Goal: Information Seeking & Learning: Learn about a topic

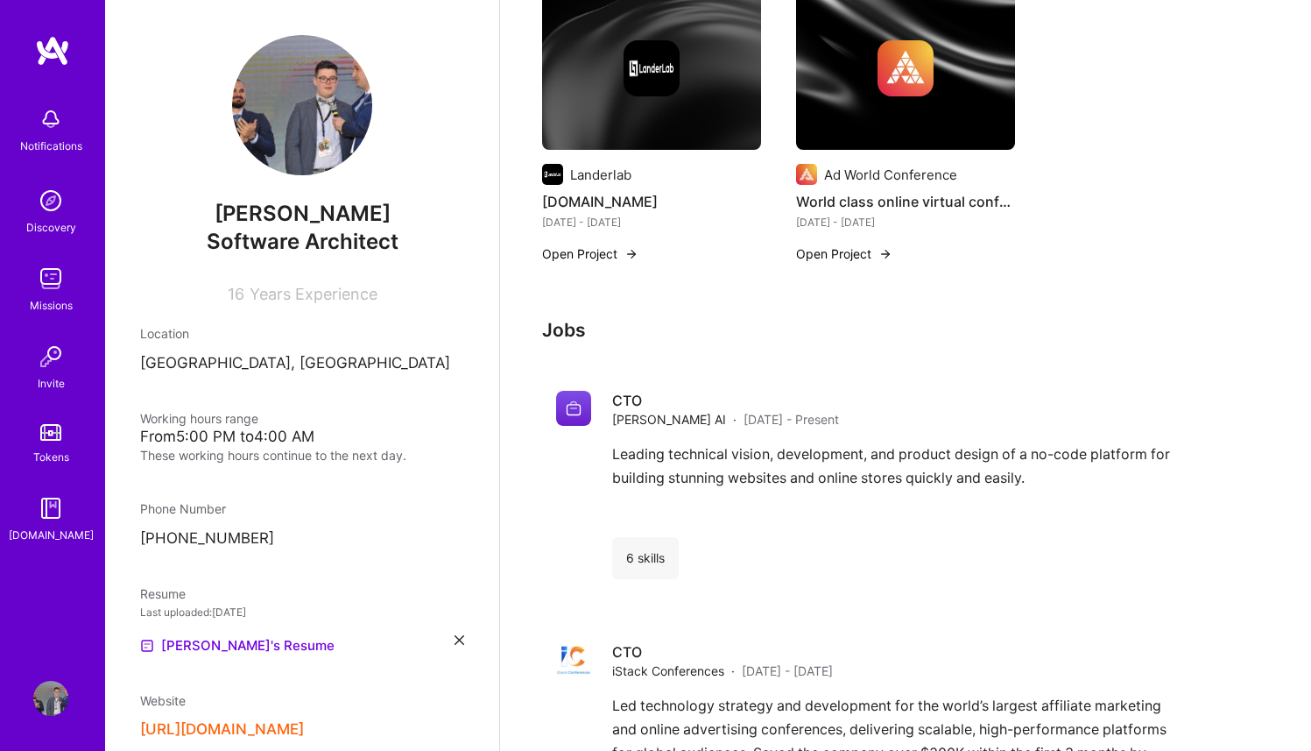
scroll to position [987, 0]
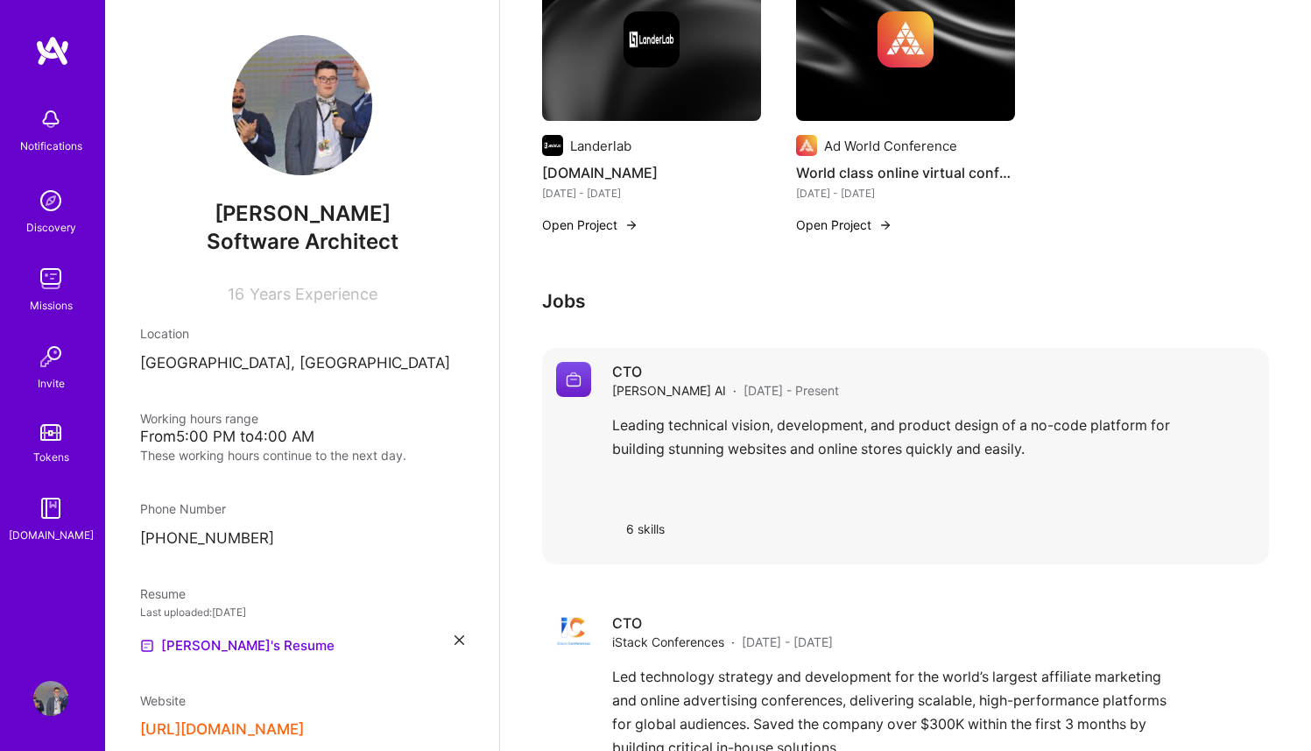
click at [873, 429] on div "Leading technical vision, development, and product design of a no-code platform…" at bounding box center [933, 453] width 643 height 81
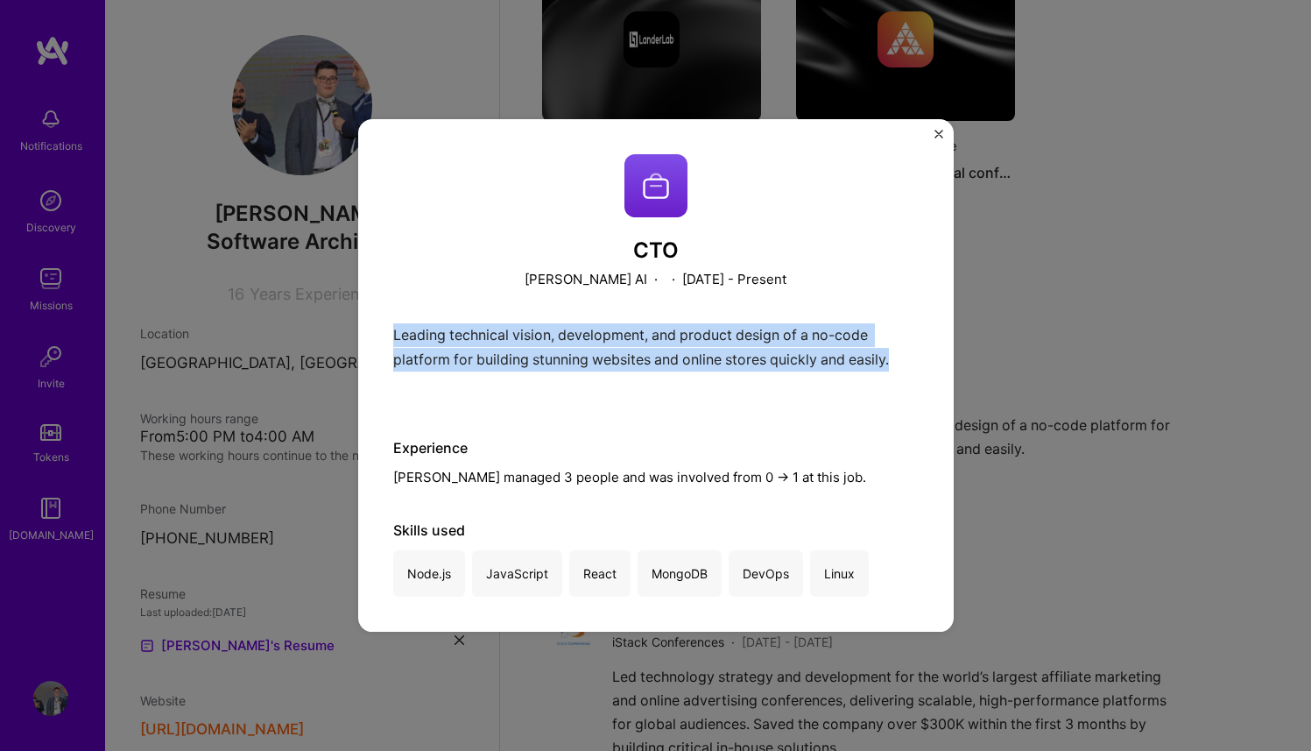
drag, startPoint x: 898, startPoint y: 362, endPoint x: 391, endPoint y: 328, distance: 508.3
click at [391, 328] on div "CTO [PERSON_NAME] AI · · [DATE] - Present Leading technical vision, development…" at bounding box center [656, 375] width 596 height 513
copy p "Leading technical vision, development, and product design of a no-code platform…"
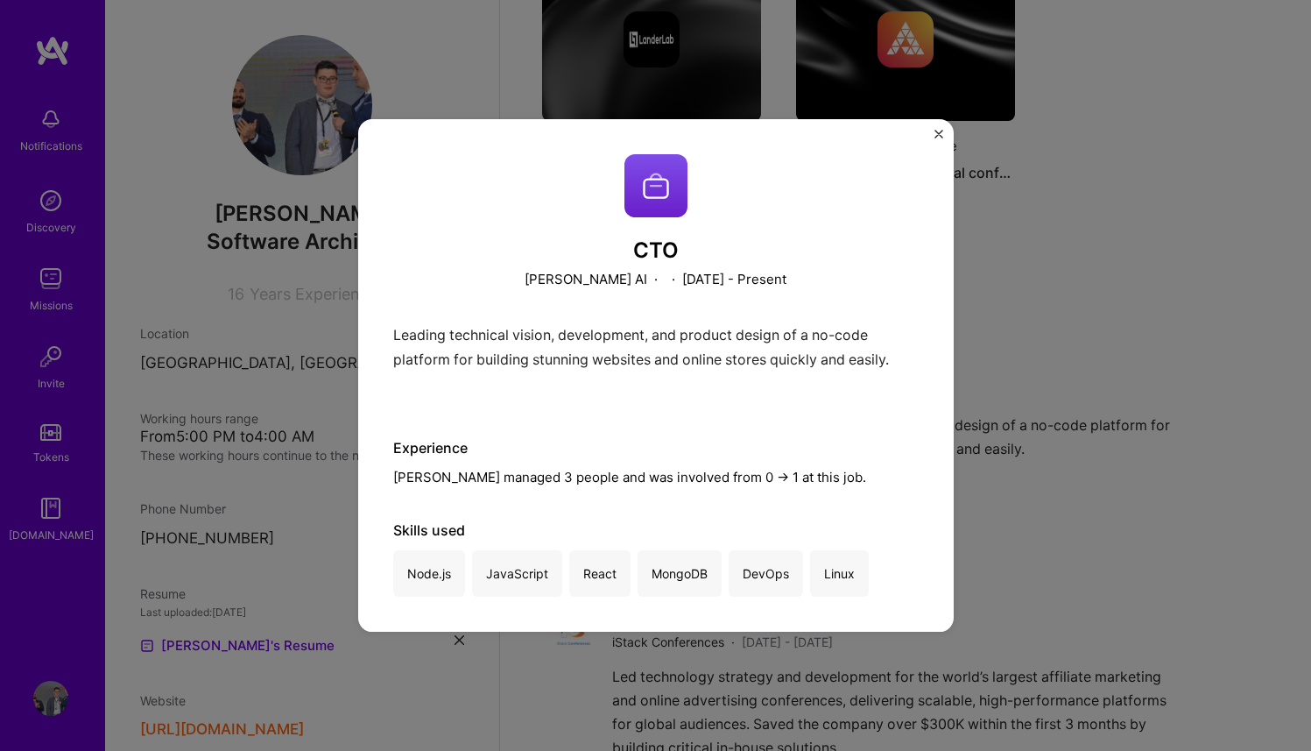
click at [920, 140] on div "CTO [PERSON_NAME] AI · · [DATE] - Present Leading technical vision, development…" at bounding box center [656, 375] width 596 height 513
click at [928, 133] on div "CTO [PERSON_NAME] AI · · [DATE] - Present Leading technical vision, development…" at bounding box center [656, 375] width 596 height 513
click at [932, 131] on div "CTO [PERSON_NAME] AI · · [DATE] - Present Leading technical vision, development…" at bounding box center [656, 375] width 596 height 513
click at [937, 130] on img "Close" at bounding box center [939, 134] width 9 height 9
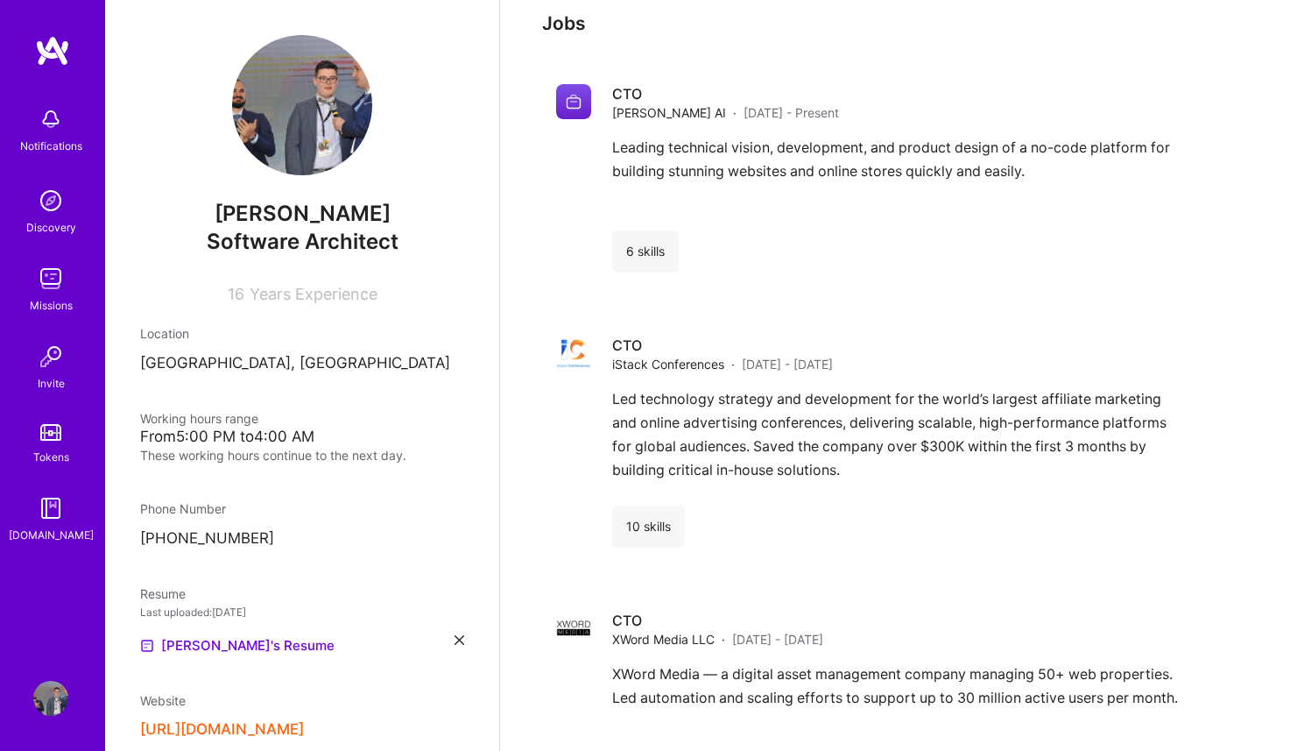
scroll to position [1302, 0]
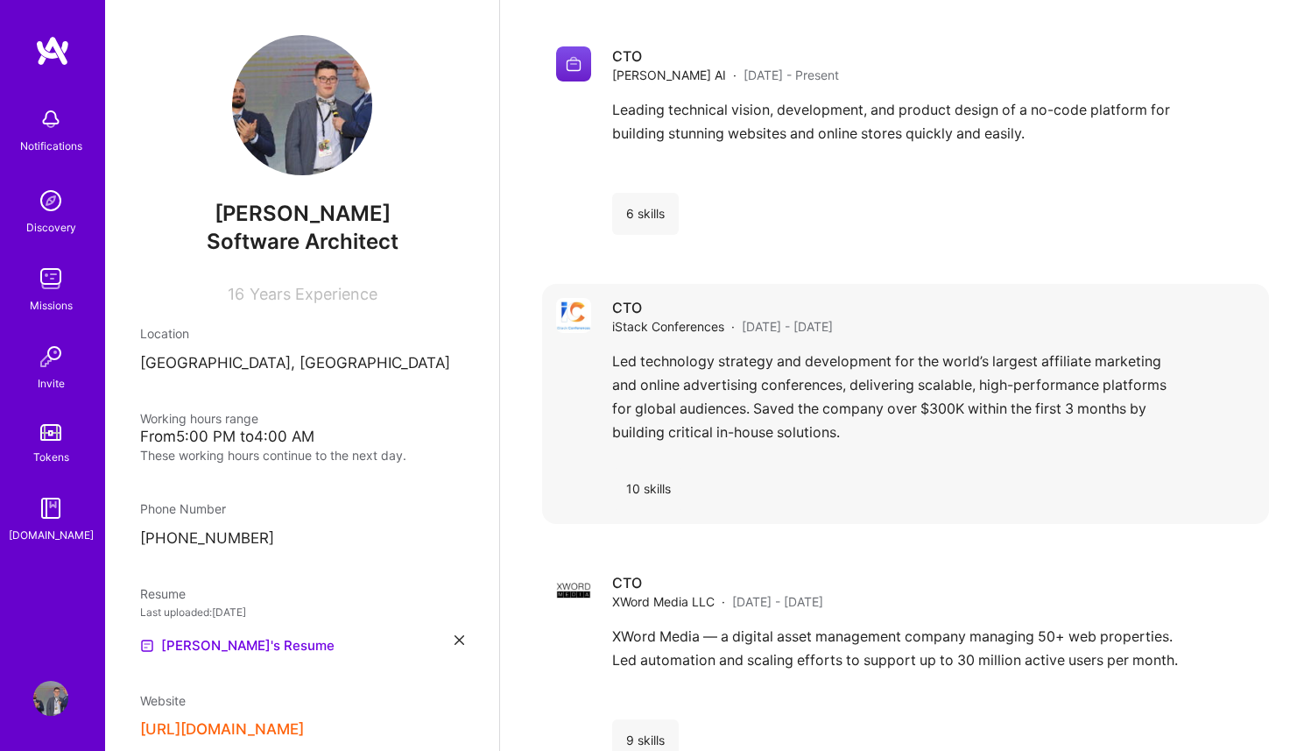
click at [664, 468] on div "10 skills" at bounding box center [648, 489] width 73 height 42
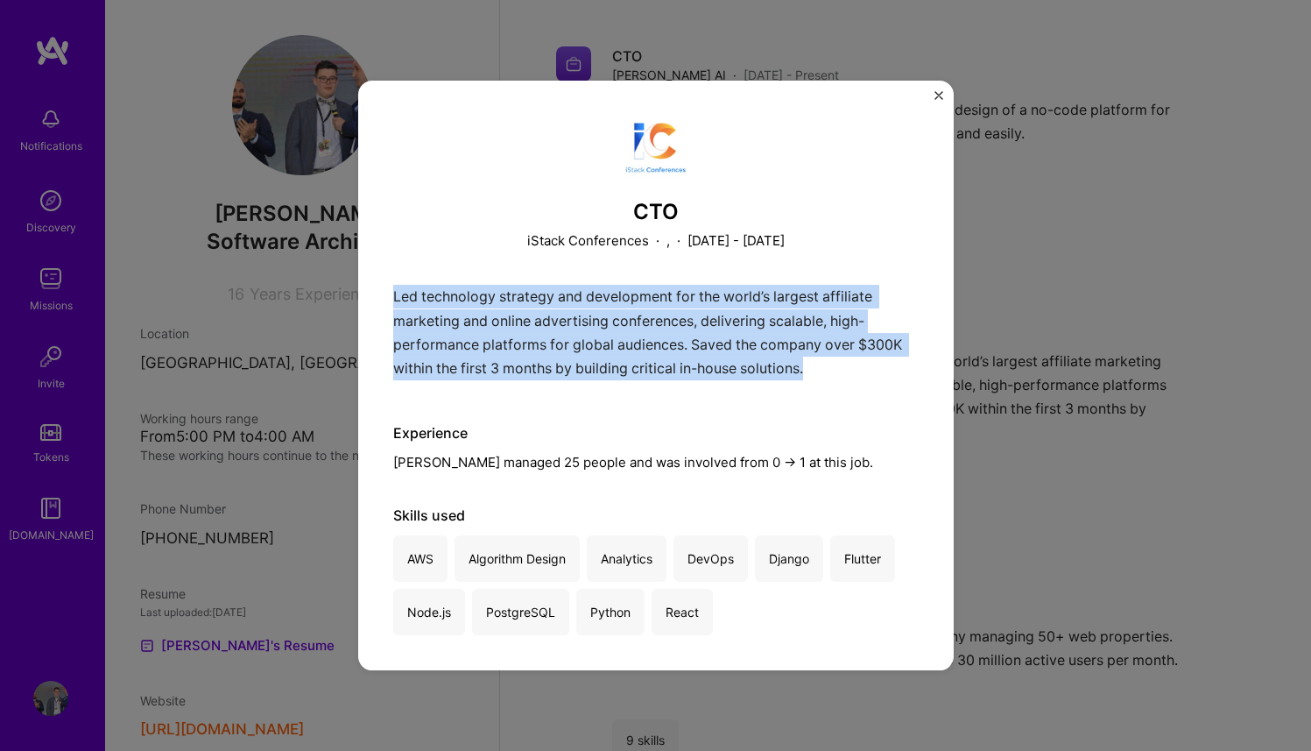
drag, startPoint x: 841, startPoint y: 375, endPoint x: 372, endPoint y: 285, distance: 477.2
click at [372, 285] on div "CTO iStack Conferences · , · [DATE] - [DATE] Led technology strategy and develo…" at bounding box center [656, 376] width 596 height 590
copy p "Led technology strategy and development for the world’s largest affiliate marke…"
click at [935, 97] on img "Close" at bounding box center [939, 95] width 9 height 9
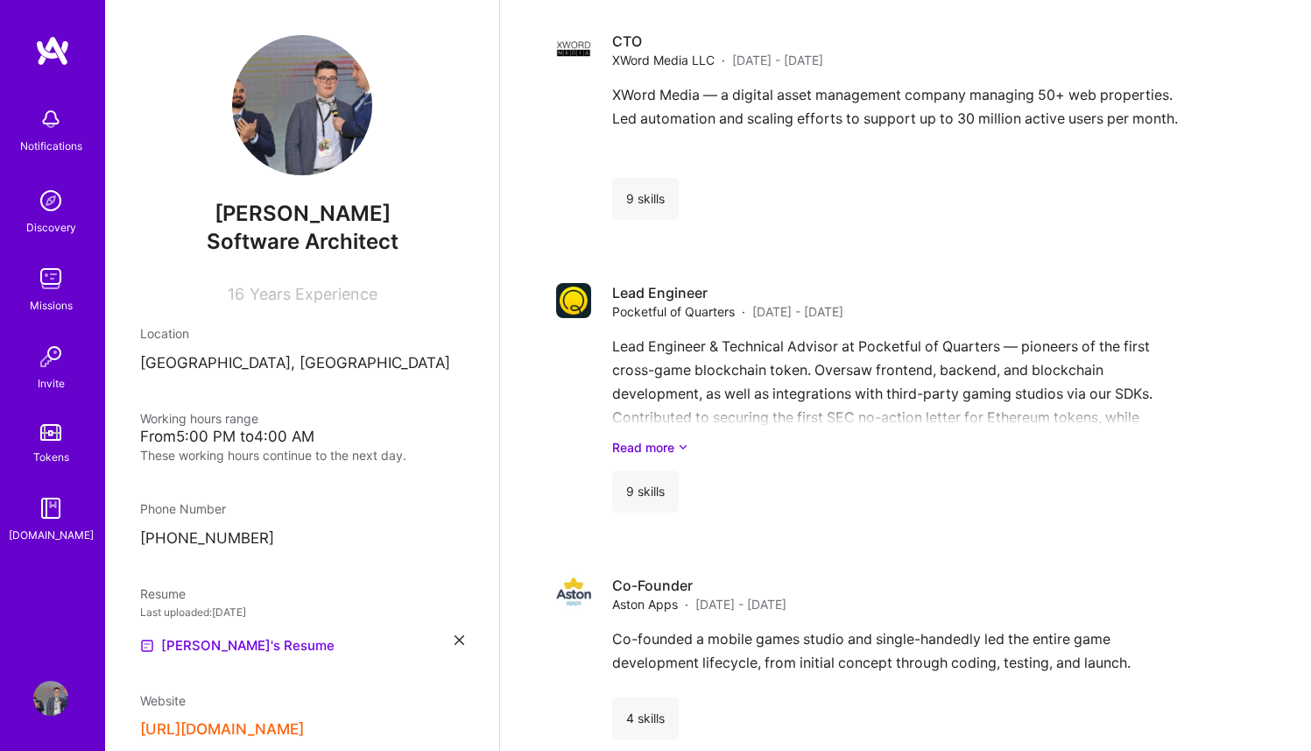
scroll to position [1880, 0]
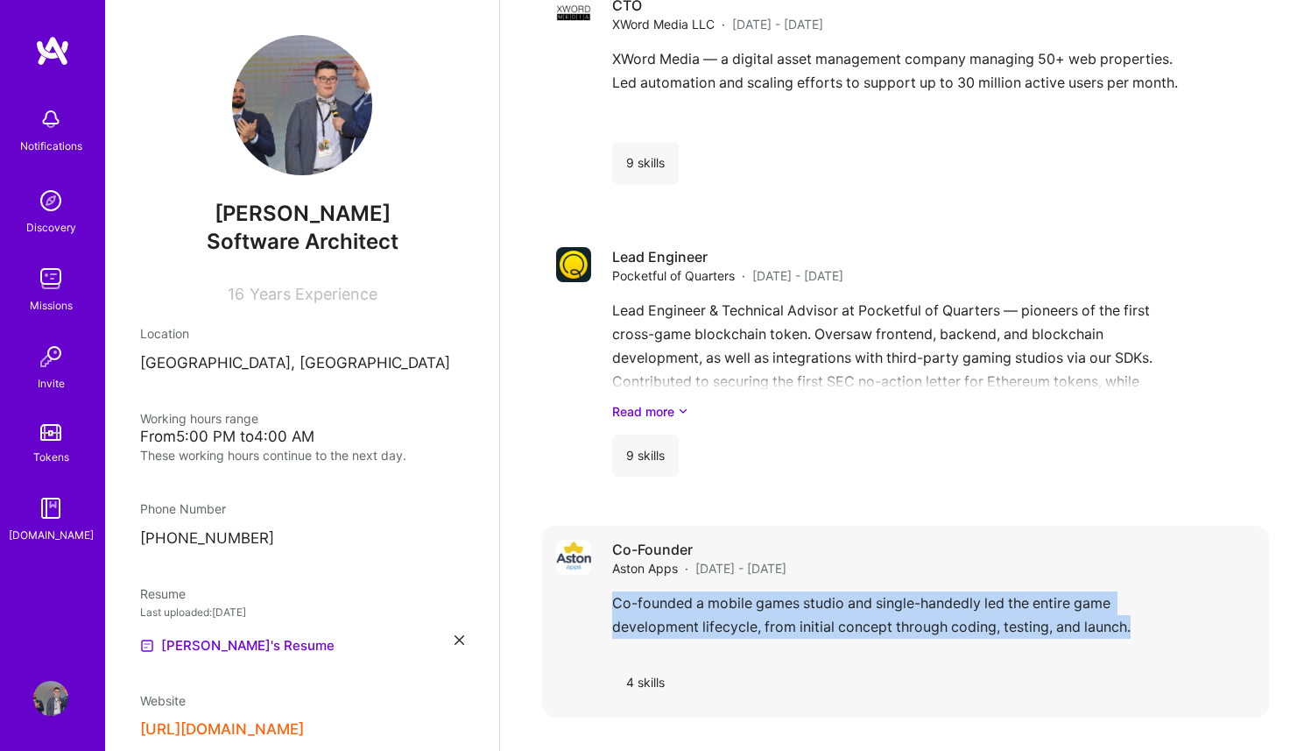
drag, startPoint x: 1042, startPoint y: 596, endPoint x: 615, endPoint y: 589, distance: 427.5
click at [615, 591] on div "Co-founded a mobile games studio and single-handedly led the entire game develo…" at bounding box center [933, 619] width 643 height 56
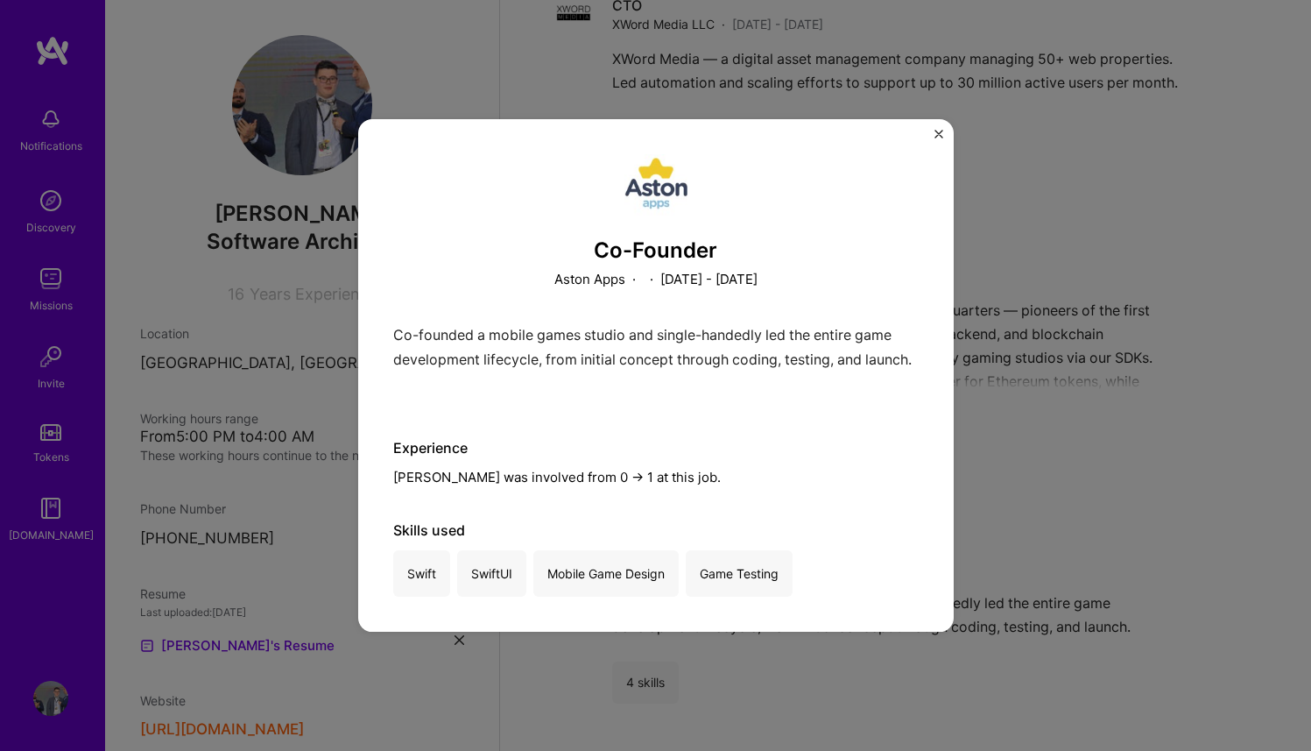
click at [950, 403] on div "Co-Founder Aston Apps · · [DATE] - [DATE] Co-founded a mobile games studio and …" at bounding box center [656, 375] width 596 height 513
click at [1026, 390] on div "Co-Founder Aston Apps · · [DATE] - [DATE] Co-founded a mobile games studio and …" at bounding box center [655, 375] width 1311 height 751
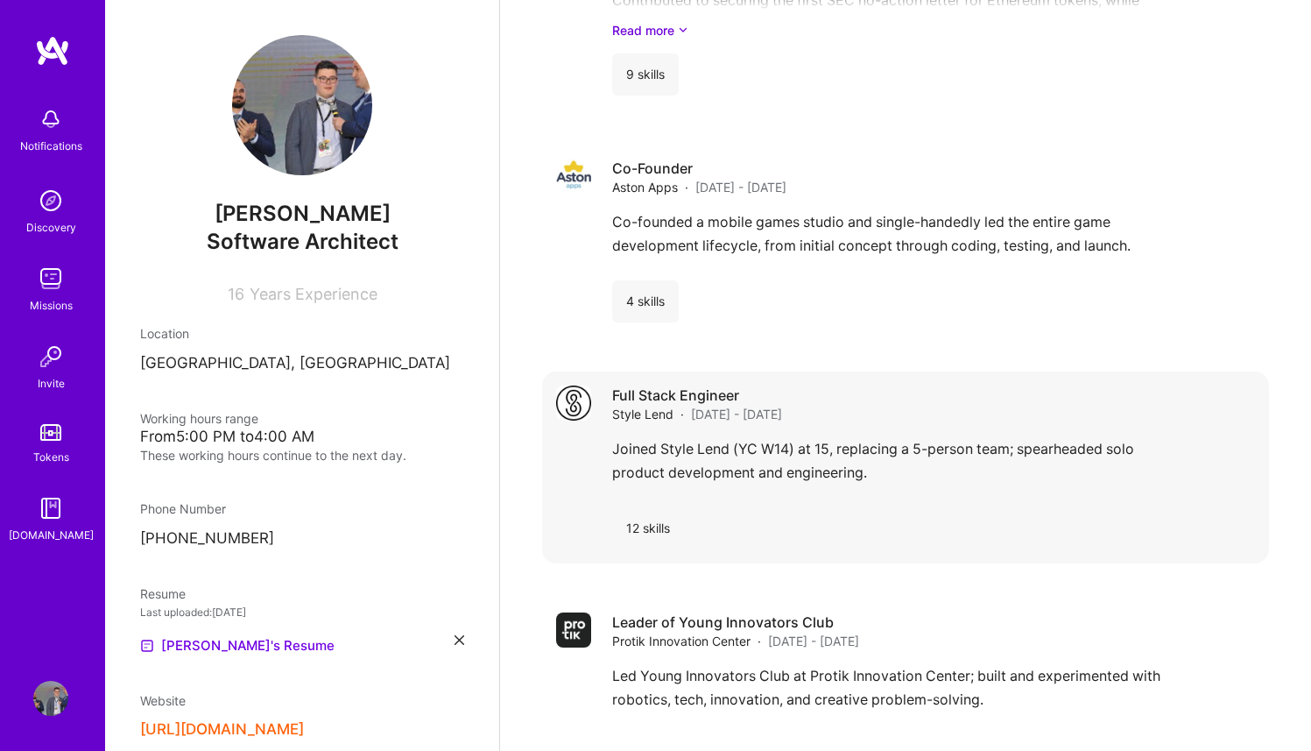
scroll to position [2345, 0]
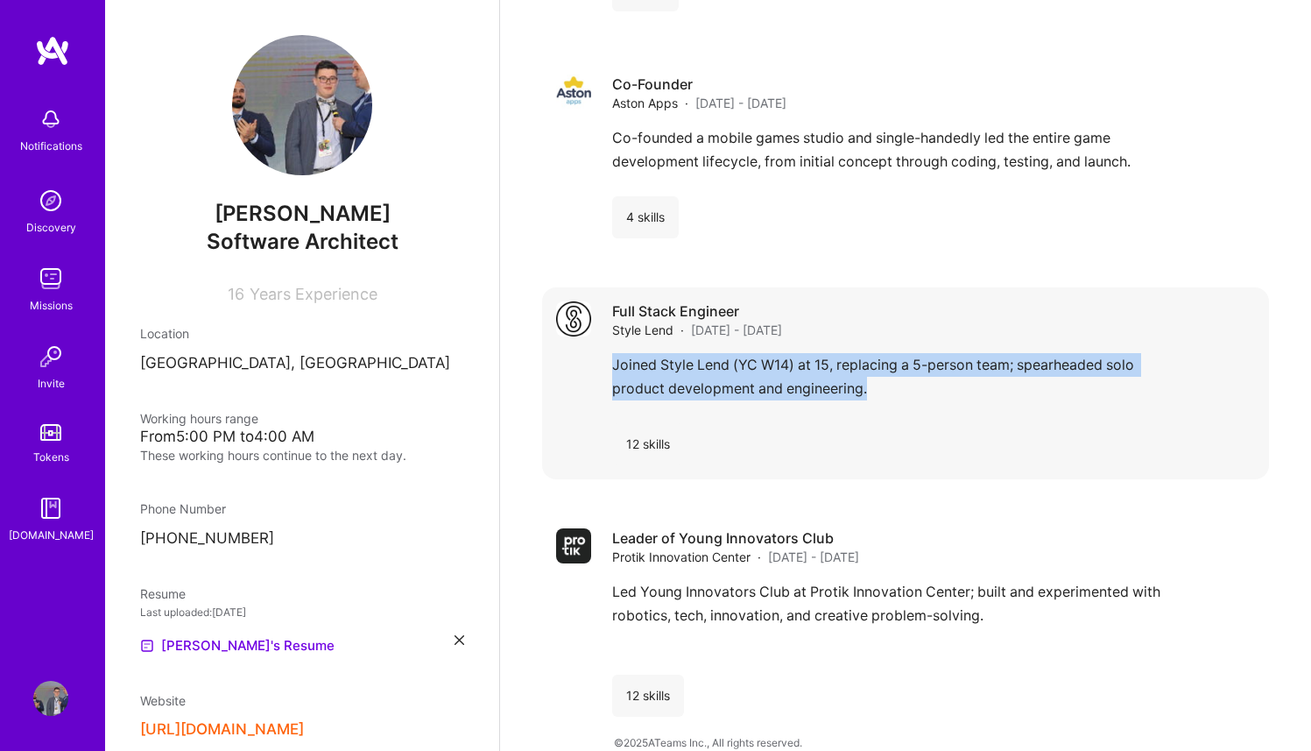
drag, startPoint x: 864, startPoint y: 370, endPoint x: 615, endPoint y: 345, distance: 250.0
click at [615, 353] on div "Joined Style Lend (YC W14) at 15, replacing a 5-person team; spearheaded solo p…" at bounding box center [933, 381] width 643 height 56
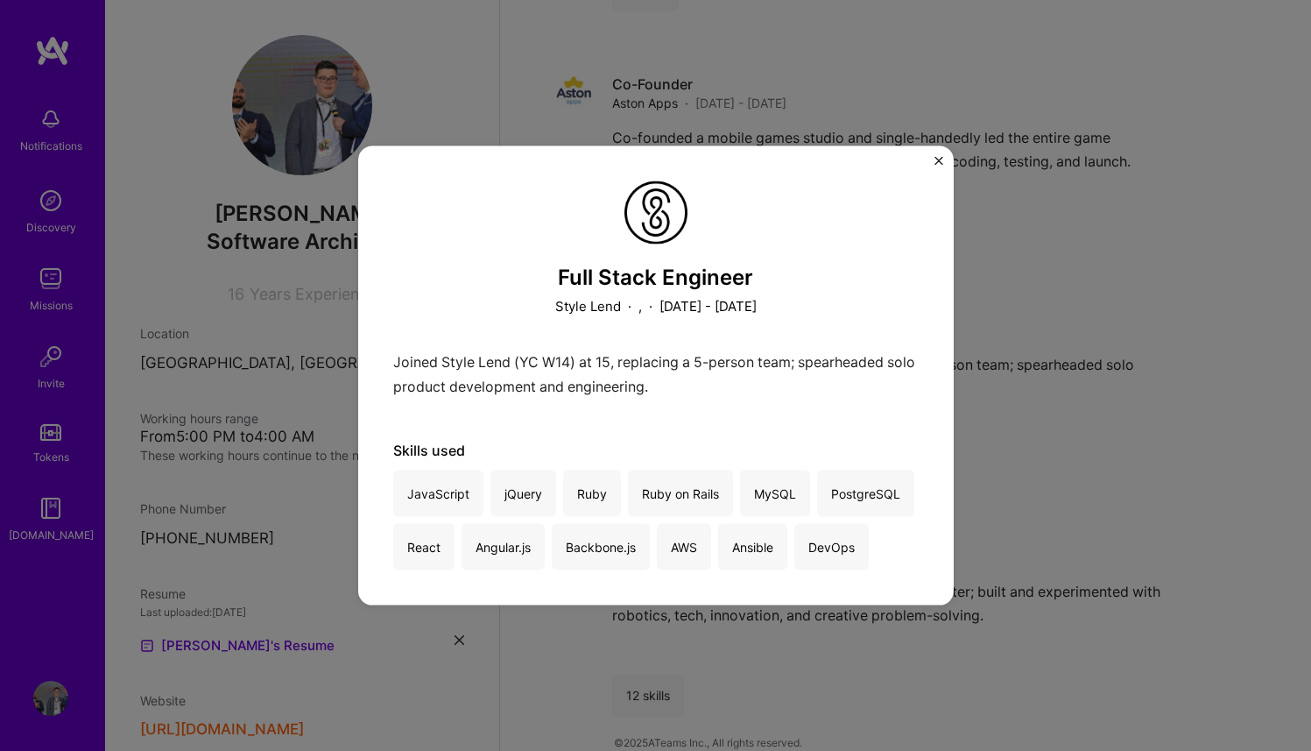
click at [1013, 321] on div "Full Stack Engineer Style Lend · , · [DATE] - [DATE] Joined Style Lend (YC W14)…" at bounding box center [655, 375] width 1311 height 751
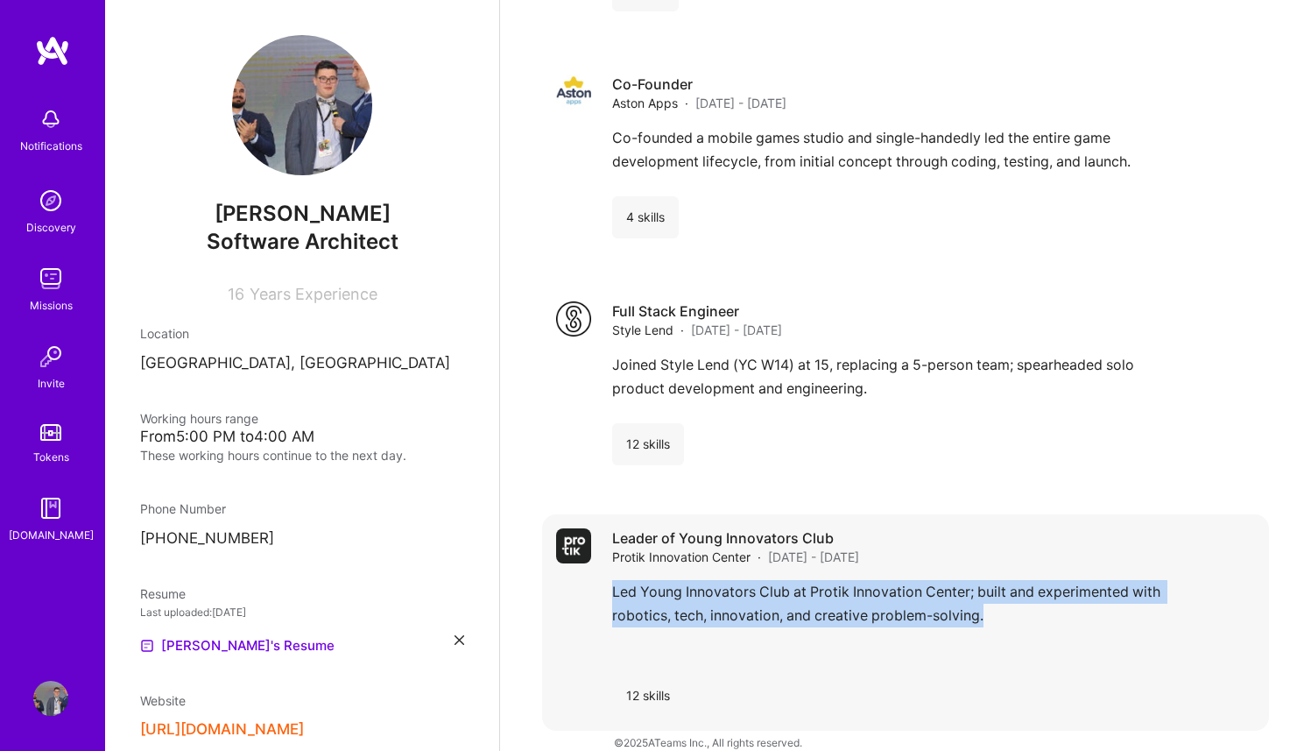
drag, startPoint x: 985, startPoint y: 596, endPoint x: 601, endPoint y: 582, distance: 383.9
click at [601, 582] on div "Leader of Young Innovators Club Protik Innovation Center · [DATE] - [DATE] Led …" at bounding box center [905, 622] width 727 height 216
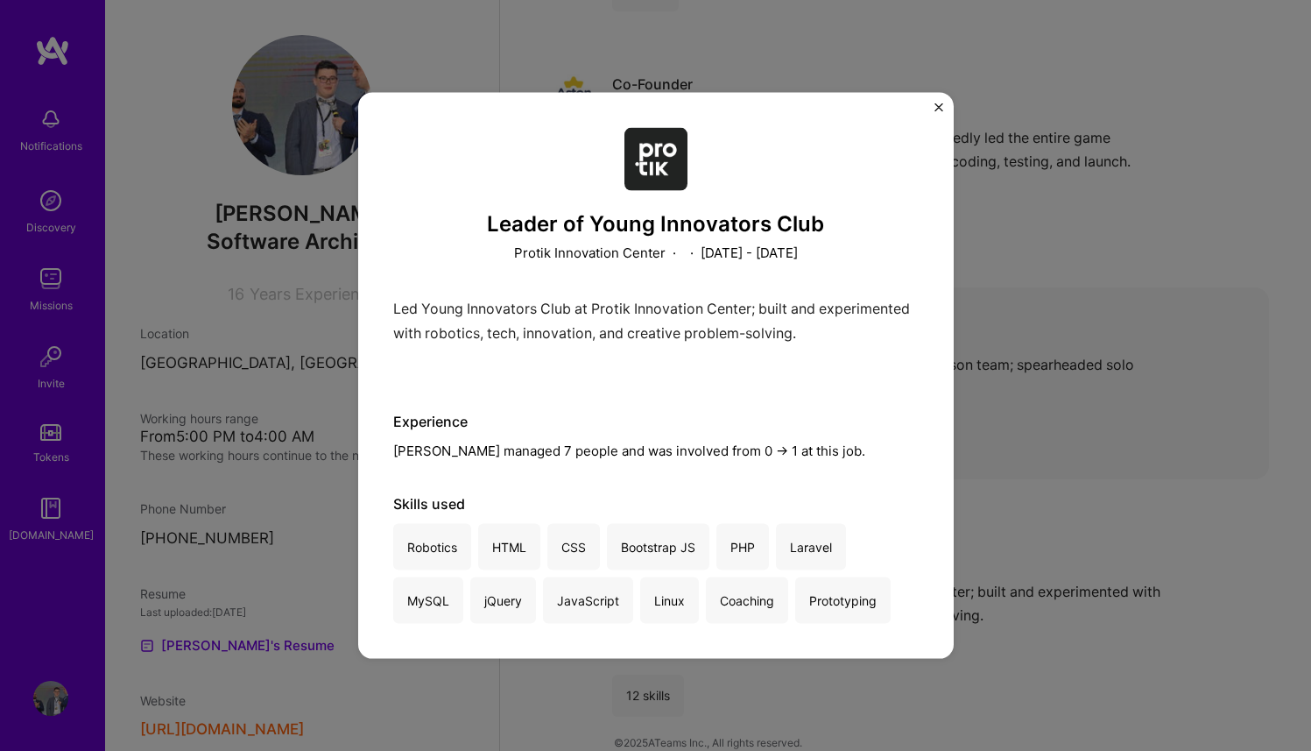
click at [1071, 303] on div "Leader of Young Innovators Club Protik Innovation Center · · [DATE] - [DATE] Le…" at bounding box center [655, 375] width 1311 height 751
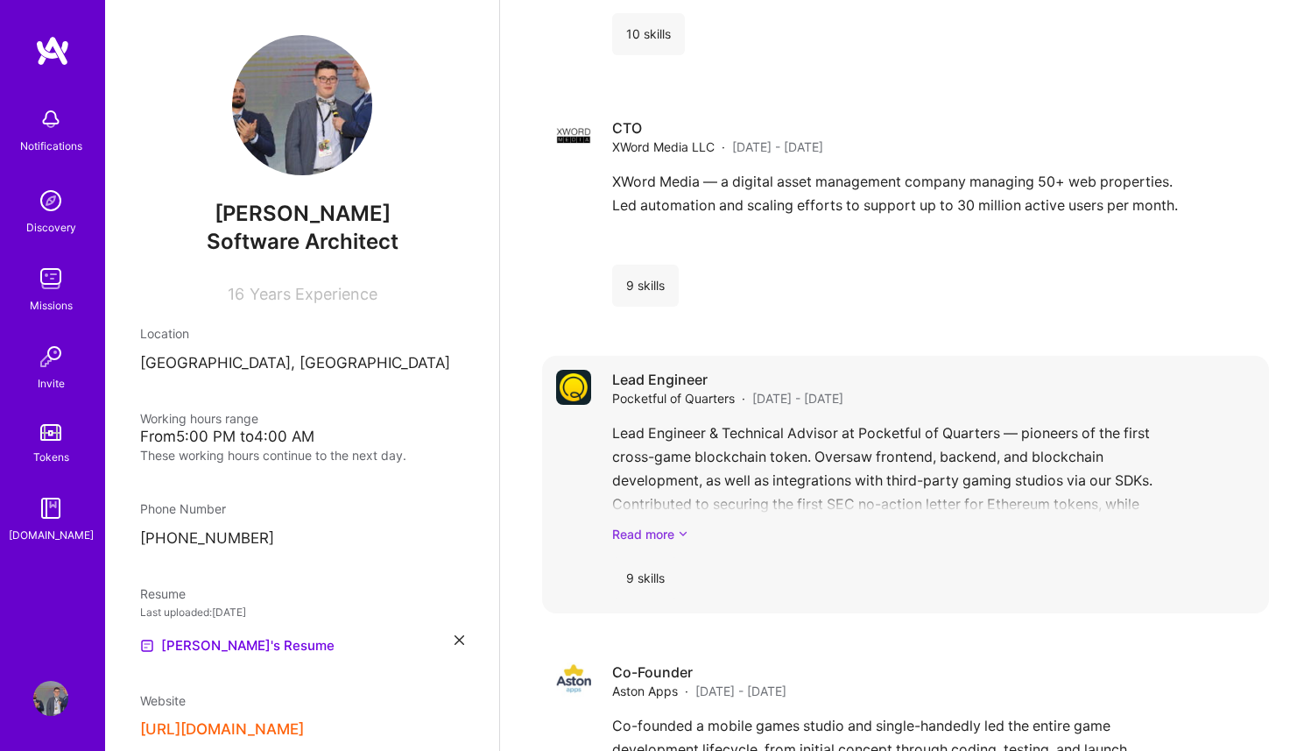
scroll to position [1741, 0]
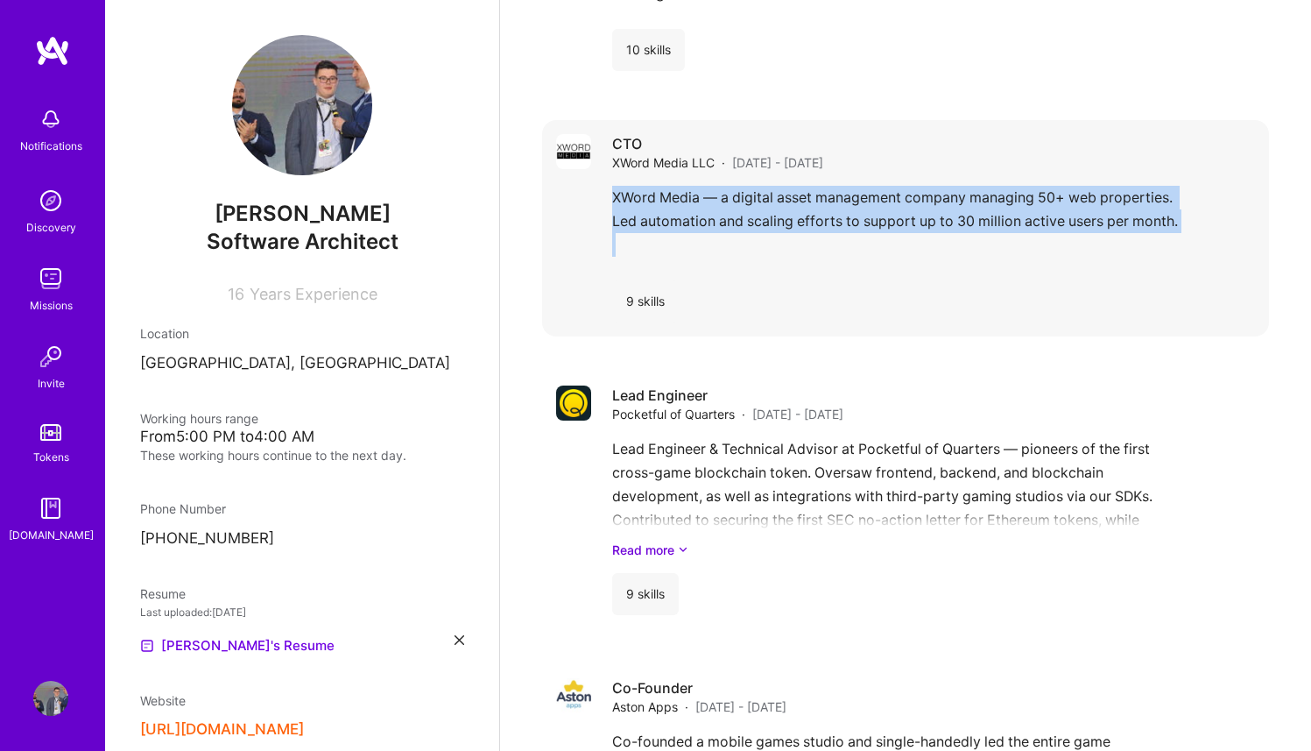
drag, startPoint x: 1196, startPoint y: 211, endPoint x: 596, endPoint y: 166, distance: 601.7
click at [596, 166] on div "CTO XWord Media LLC · [DATE] - [DATE] XWord Media — a digital asset management …" at bounding box center [905, 228] width 727 height 216
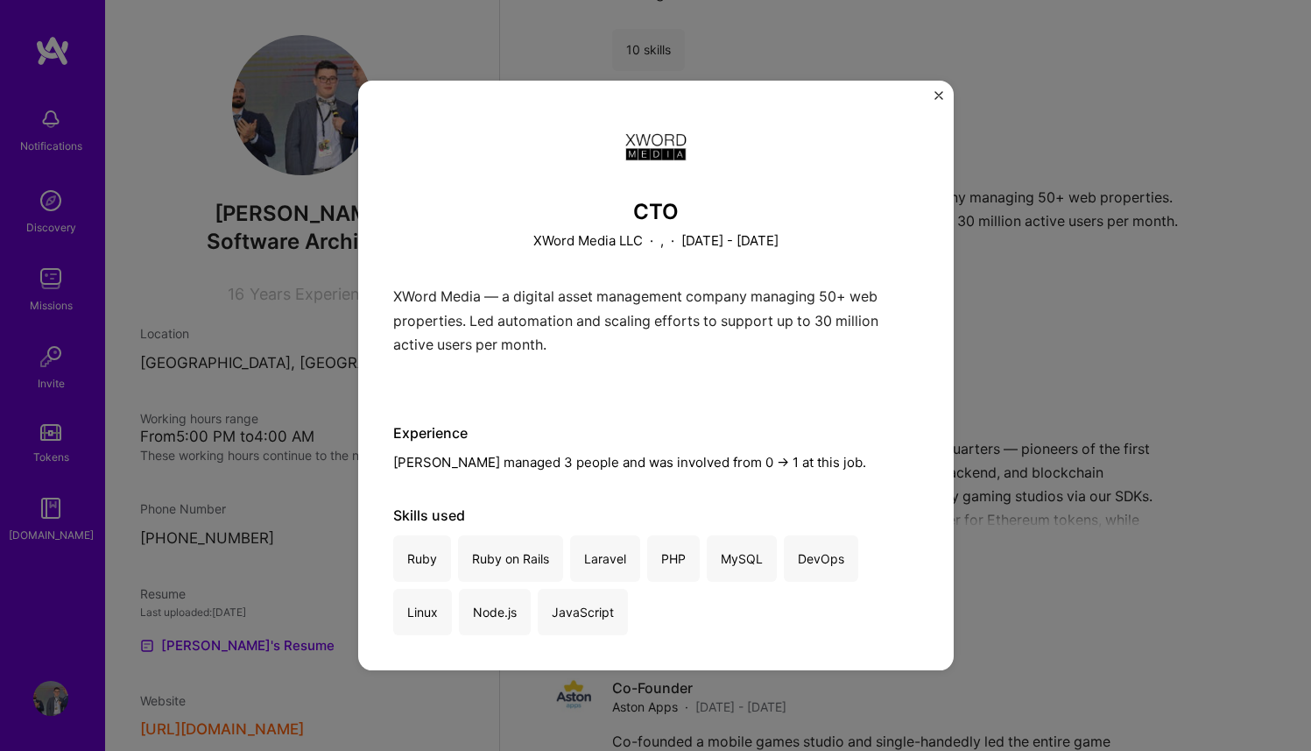
click at [750, 361] on div "XWord Media — a digital asset management company managing 50+ web properties. L…" at bounding box center [656, 337] width 526 height 104
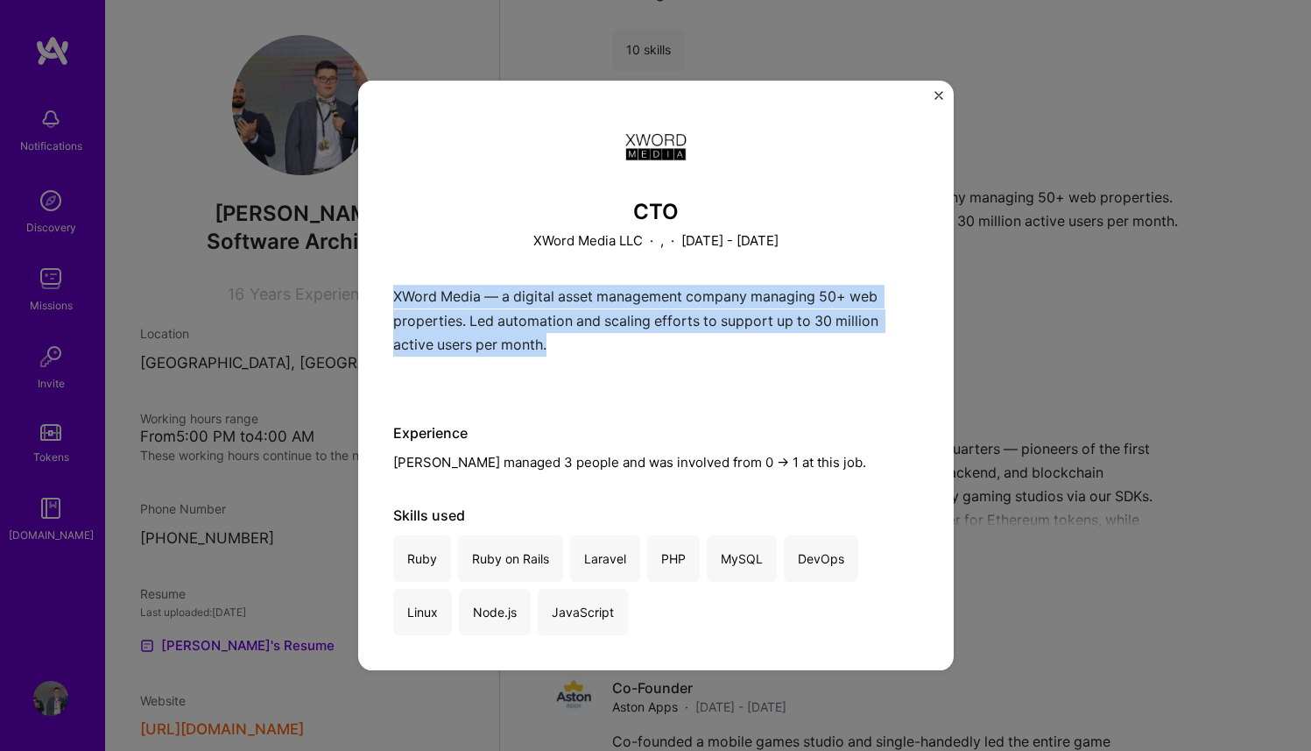
drag, startPoint x: 632, startPoint y: 352, endPoint x: 361, endPoint y: 295, distance: 276.6
click at [361, 295] on div "CTO XWord Media LLC · , · [DATE] - [DATE] XWord Media — a digital asset managem…" at bounding box center [656, 376] width 596 height 590
copy p "XWord Media — a digital asset management company managing 50+ web properties. L…"
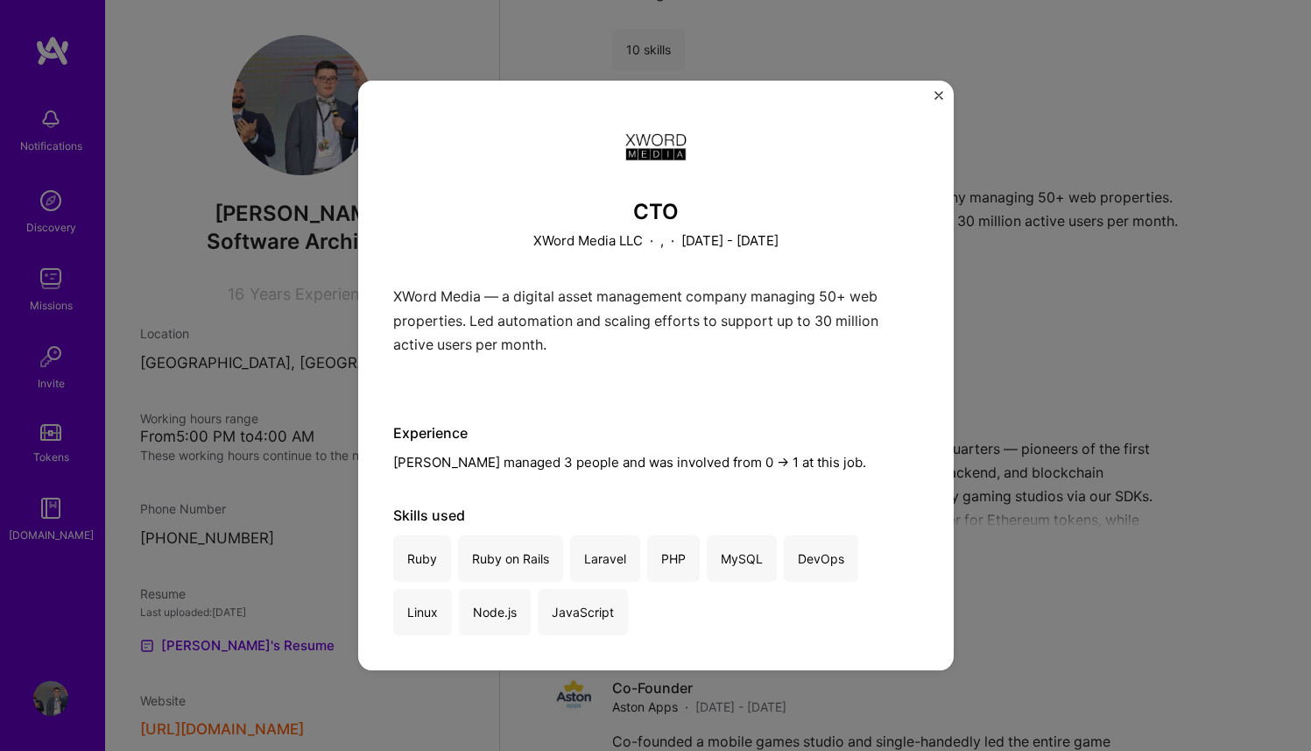
click at [1044, 348] on div "CTO XWord Media LLC · , · [DATE] - [DATE] XWord Media — a digital asset managem…" at bounding box center [655, 375] width 1311 height 751
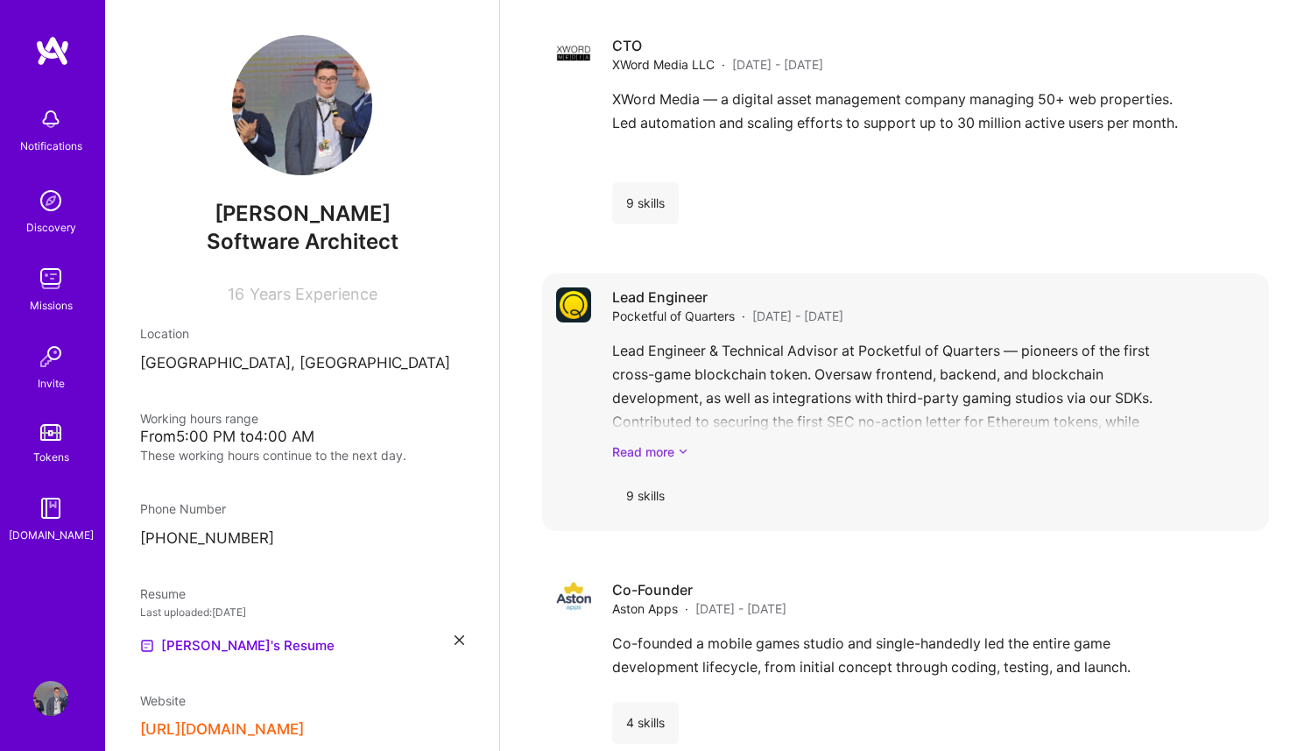
scroll to position [1887, 0]
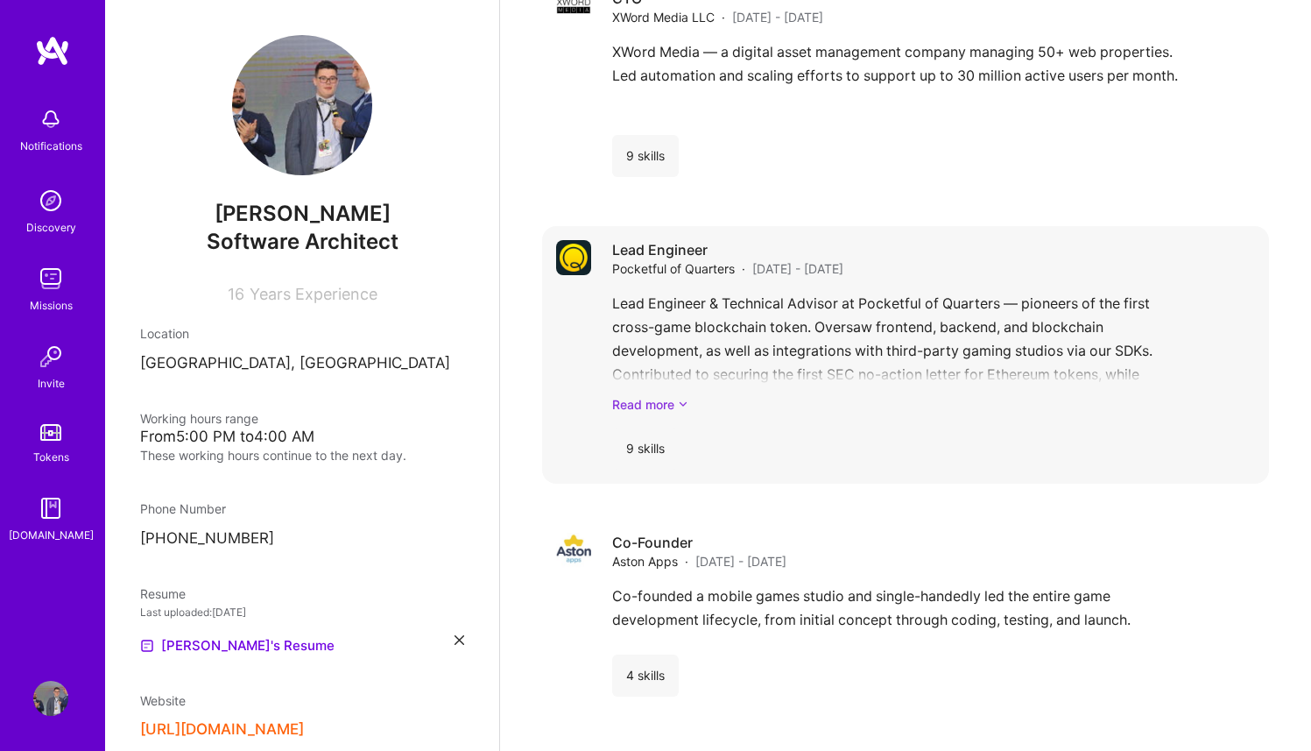
click at [764, 395] on link "Read more" at bounding box center [933, 404] width 643 height 18
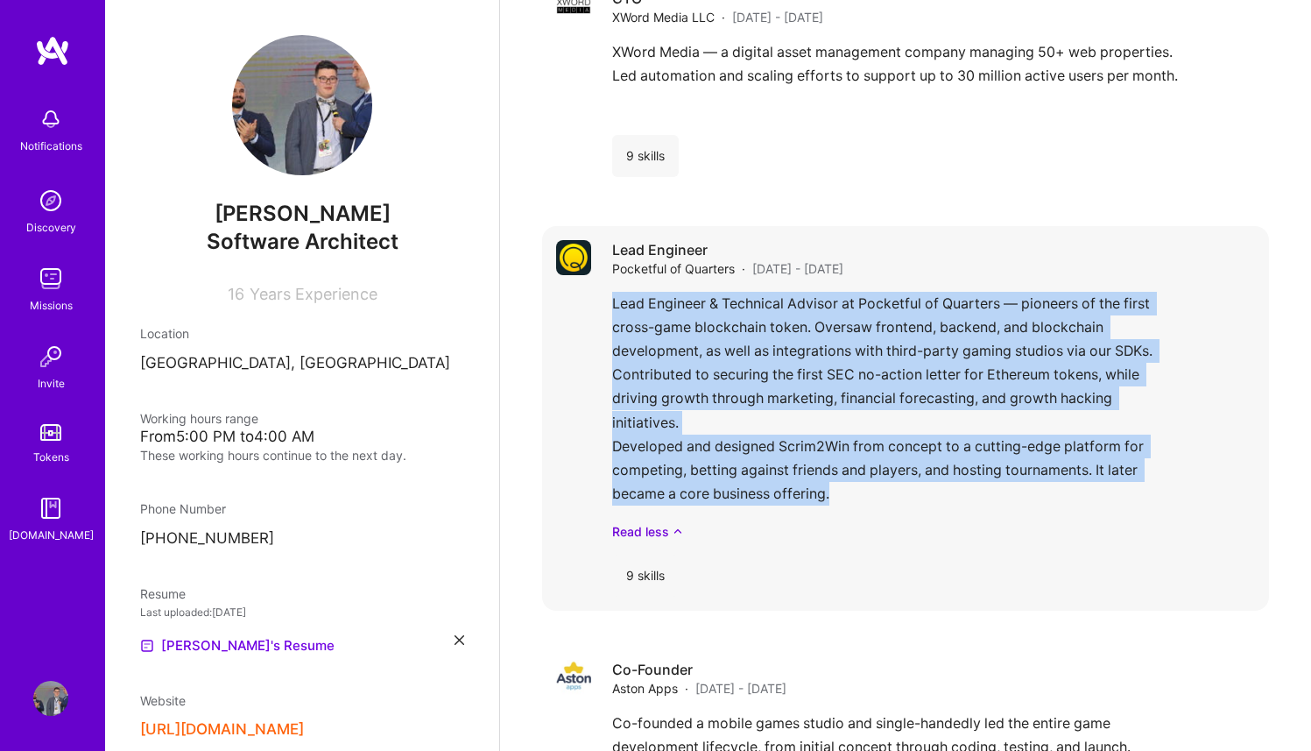
drag, startPoint x: 847, startPoint y: 480, endPoint x: 610, endPoint y: 283, distance: 308.5
click at [610, 283] on div "Lead Engineer Pocketful of Quarters · [DATE] - [DATE] Lead Engineer & Technical…" at bounding box center [905, 418] width 727 height 385
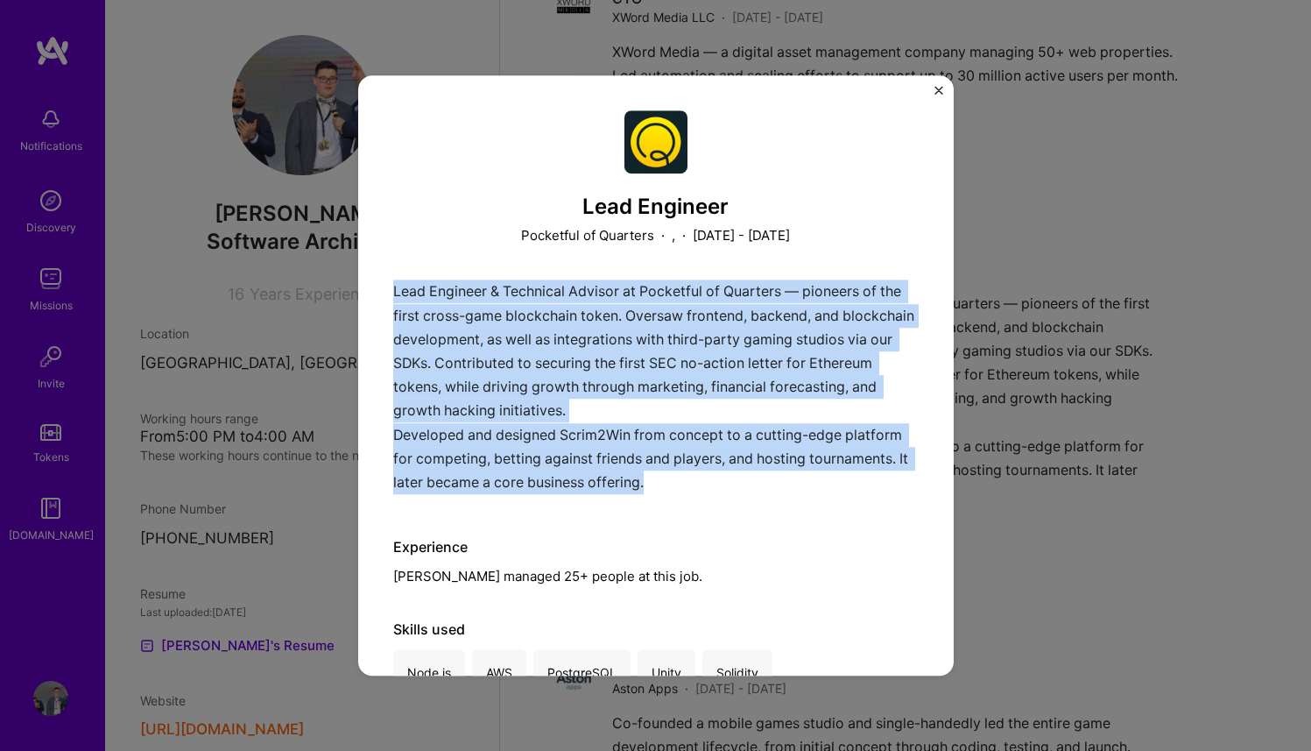
drag, startPoint x: 721, startPoint y: 467, endPoint x: 371, endPoint y: 296, distance: 389.0
click at [371, 296] on div "Lead Engineer Pocketful of Quarters · , · [DATE] - [DATE] Lead Engineer & Techn…" at bounding box center [656, 375] width 596 height 601
copy div "Lead Engineer & Technical Advisor at Pocketful of Quarters — pioneers of the fi…"
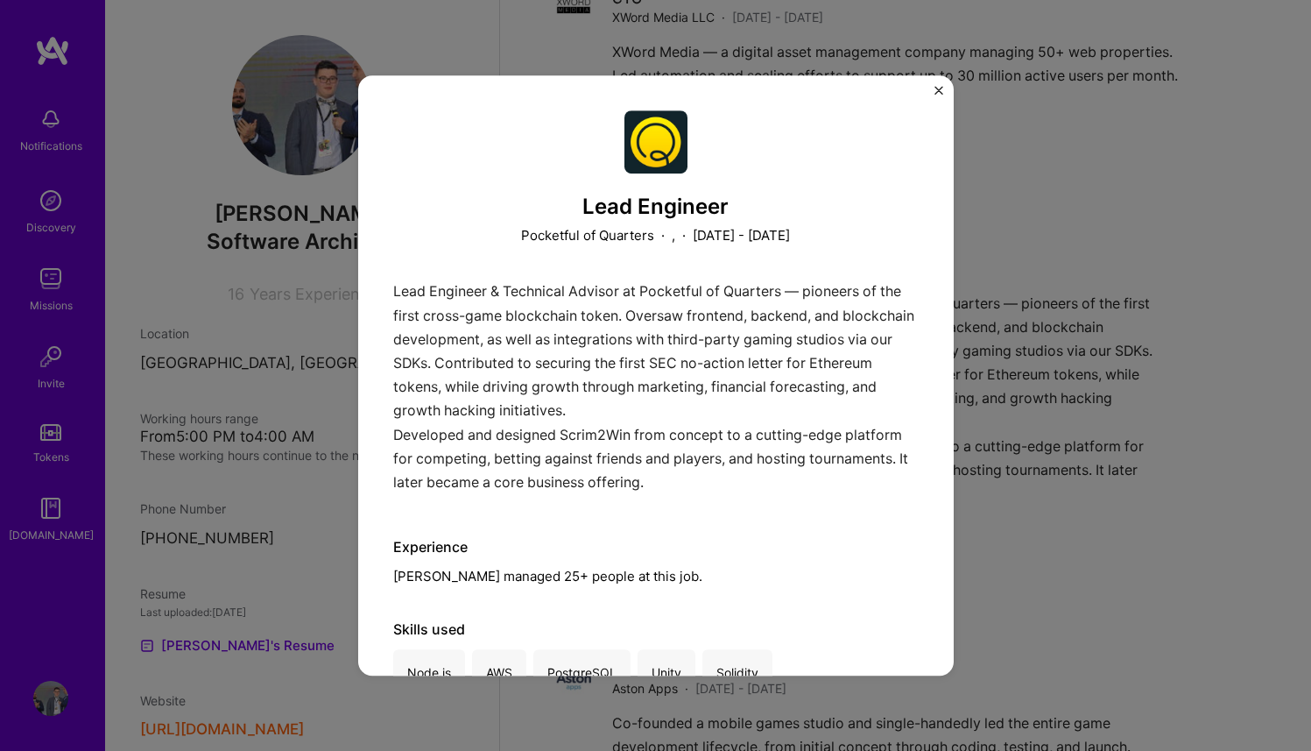
click at [1017, 254] on div "Lead Engineer Pocketful of Quarters · , · [DATE] - [DATE] Lead Engineer & Techn…" at bounding box center [655, 375] width 1311 height 751
